Goal: Book appointment/travel/reservation

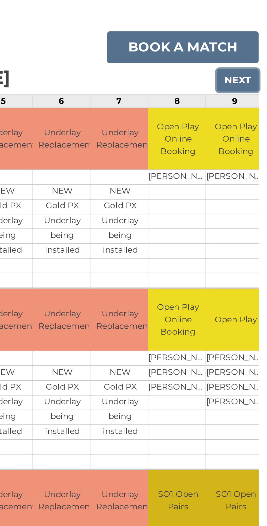
click at [258, 105] on input "Next" at bounding box center [252, 106] width 19 height 10
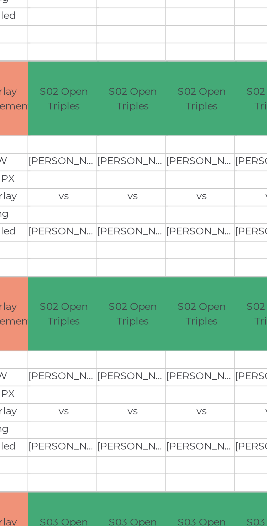
scroll to position [0, 56]
